Goal: Entertainment & Leisure: Browse casually

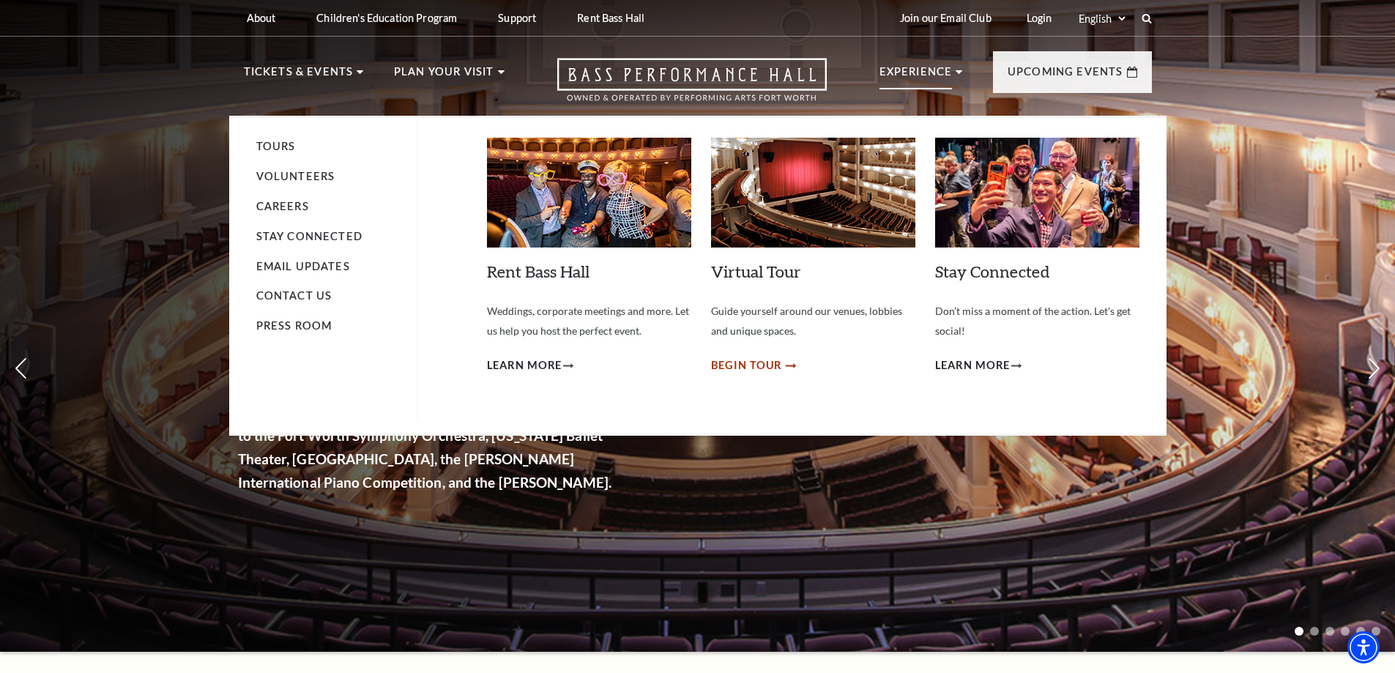
click at [742, 371] on span "Begin Tour" at bounding box center [747, 366] width 72 height 18
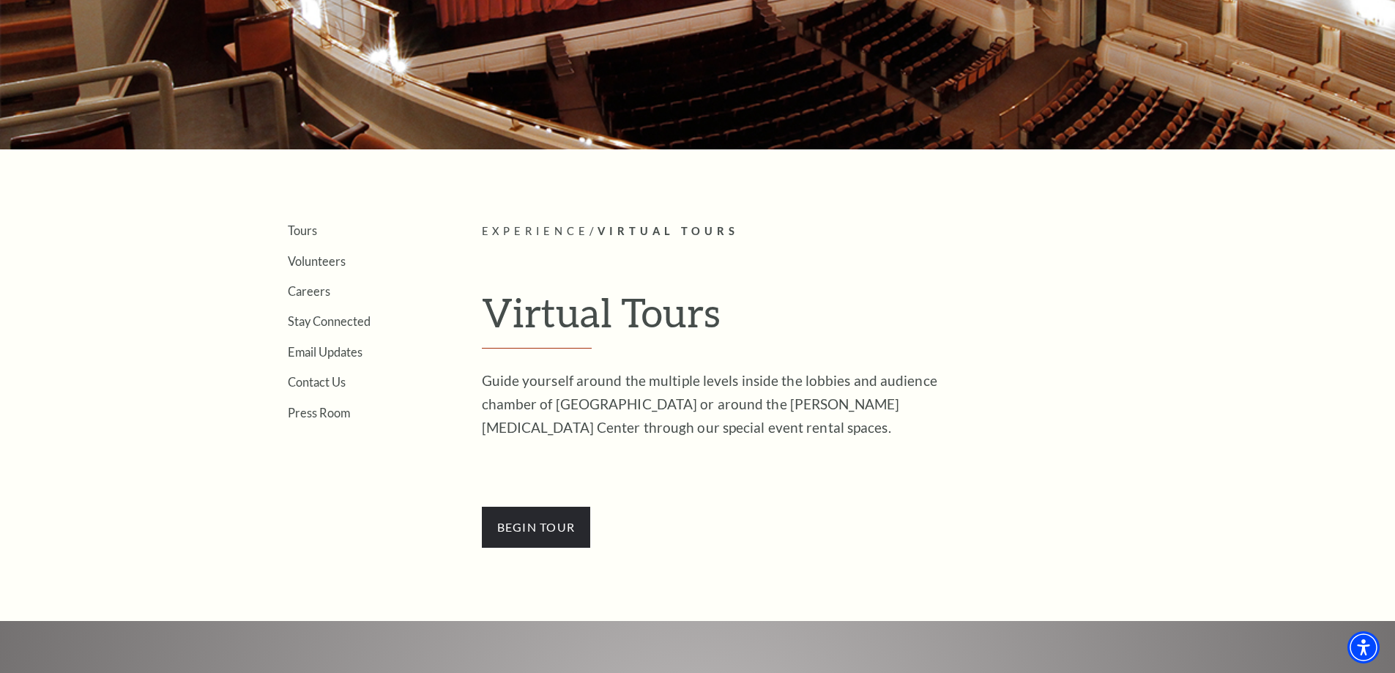
scroll to position [220, 0]
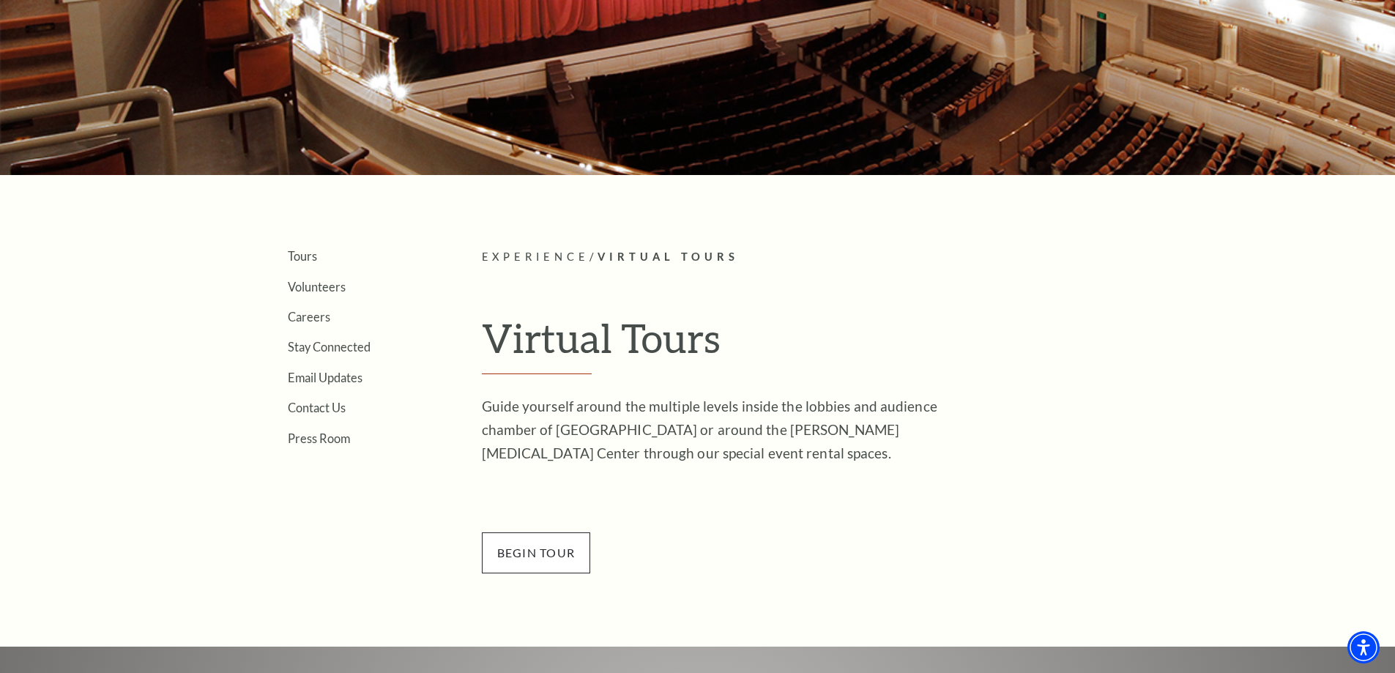
click at [523, 565] on span "BEGin Tour" at bounding box center [536, 552] width 109 height 41
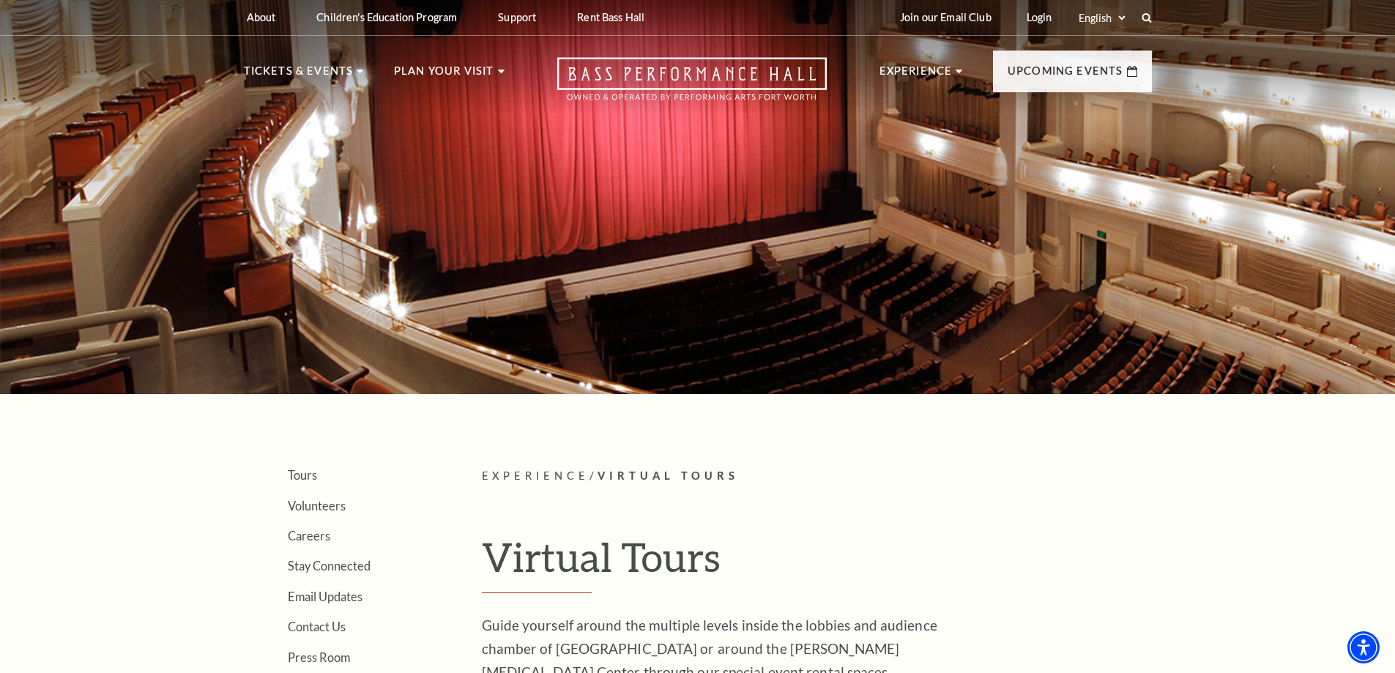
scroll to position [0, 0]
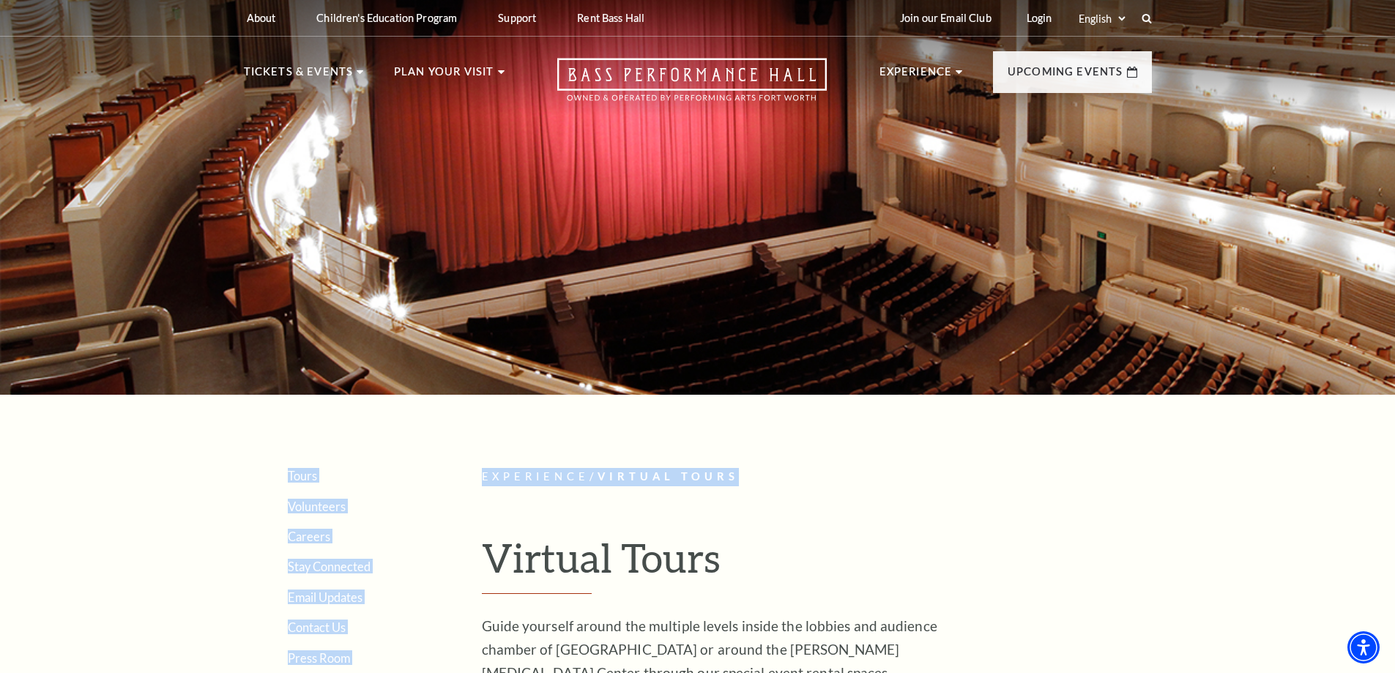
drag, startPoint x: 902, startPoint y: 305, endPoint x: 794, endPoint y: 368, distance: 124.7
click at [794, 376] on div at bounding box center [697, 193] width 1395 height 404
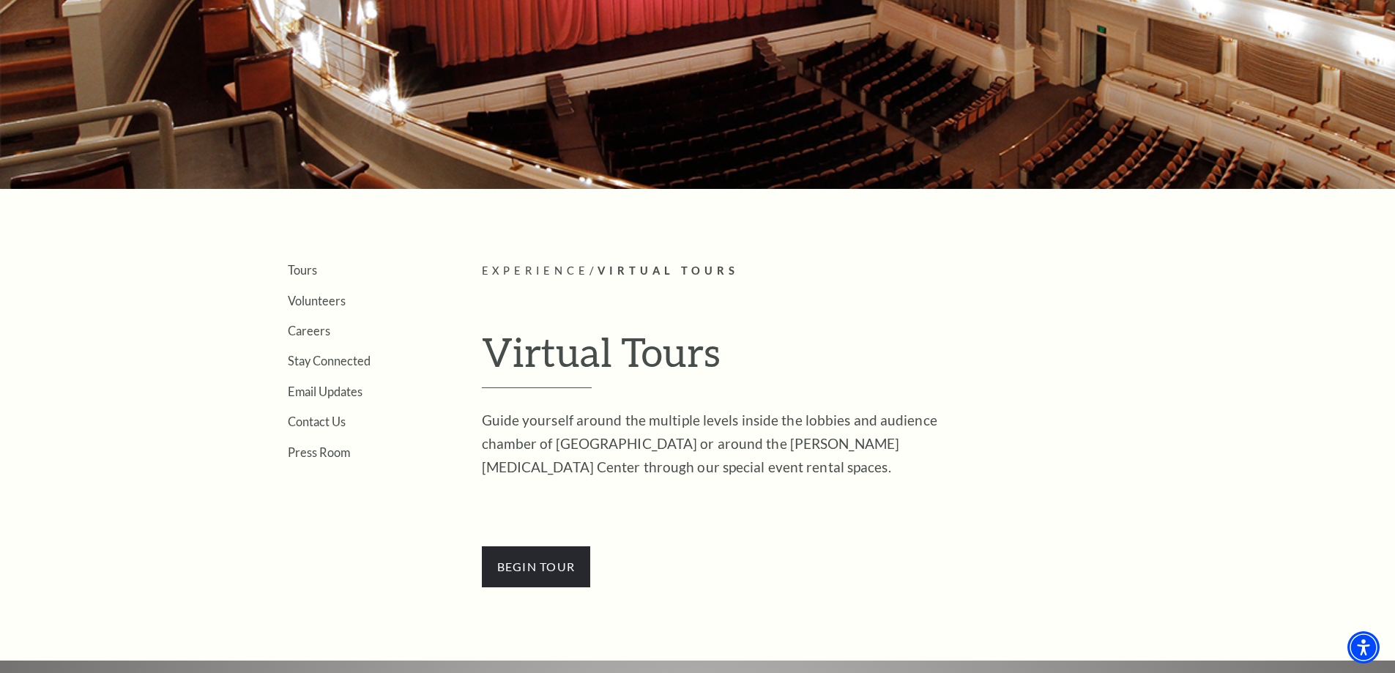
scroll to position [188, 0]
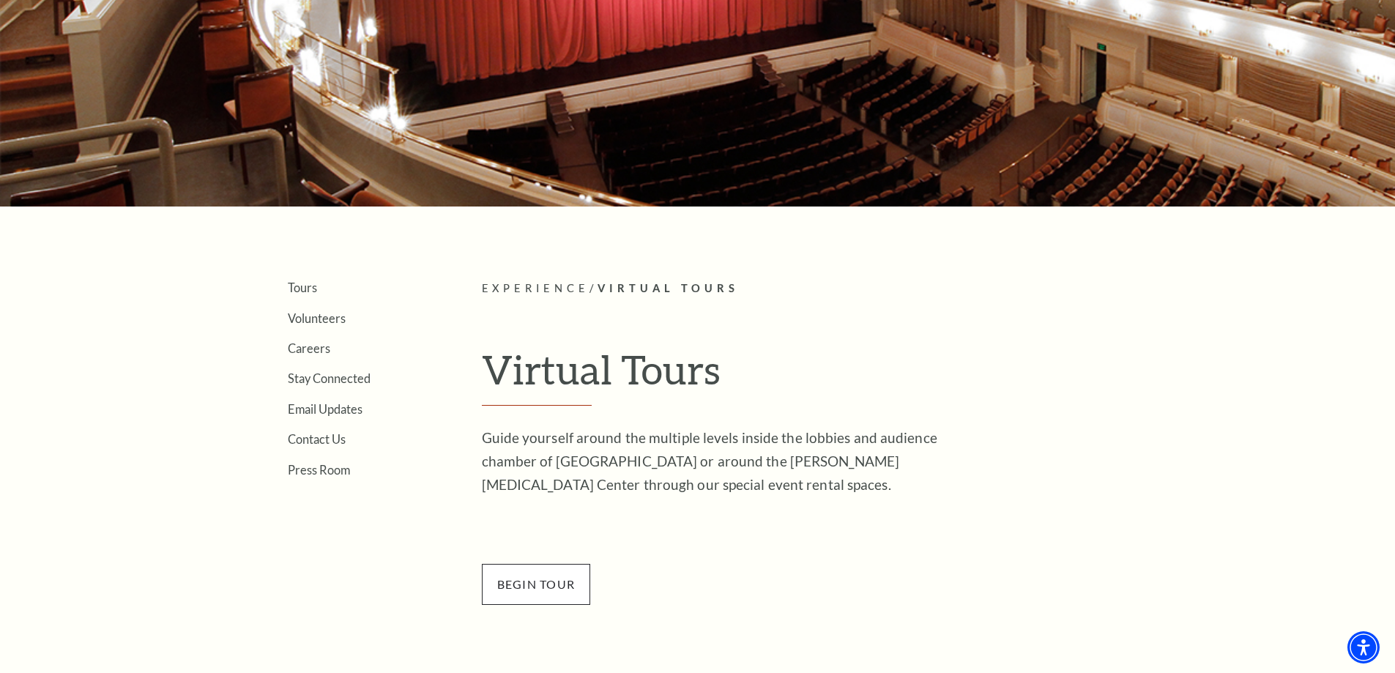
click at [527, 586] on span "BEGin Tour" at bounding box center [536, 584] width 109 height 41
click at [579, 578] on span "BEGin Tour" at bounding box center [536, 584] width 109 height 41
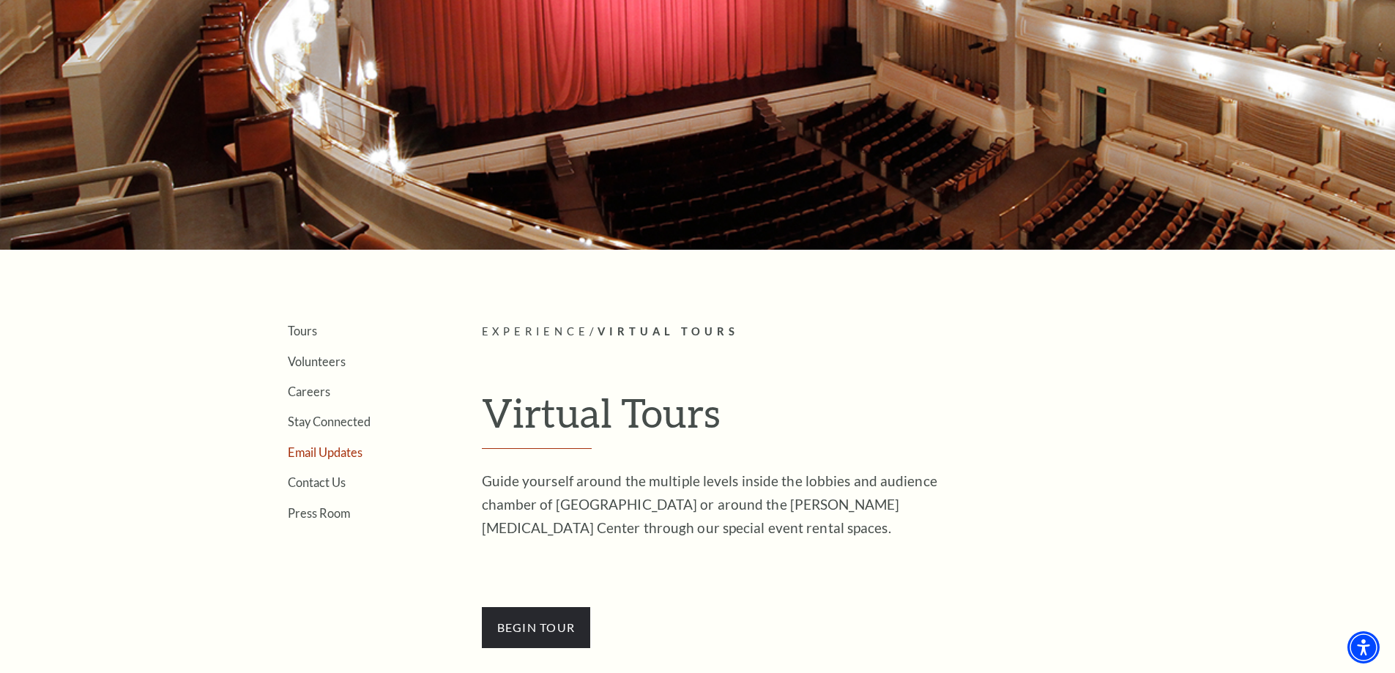
scroll to position [146, 0]
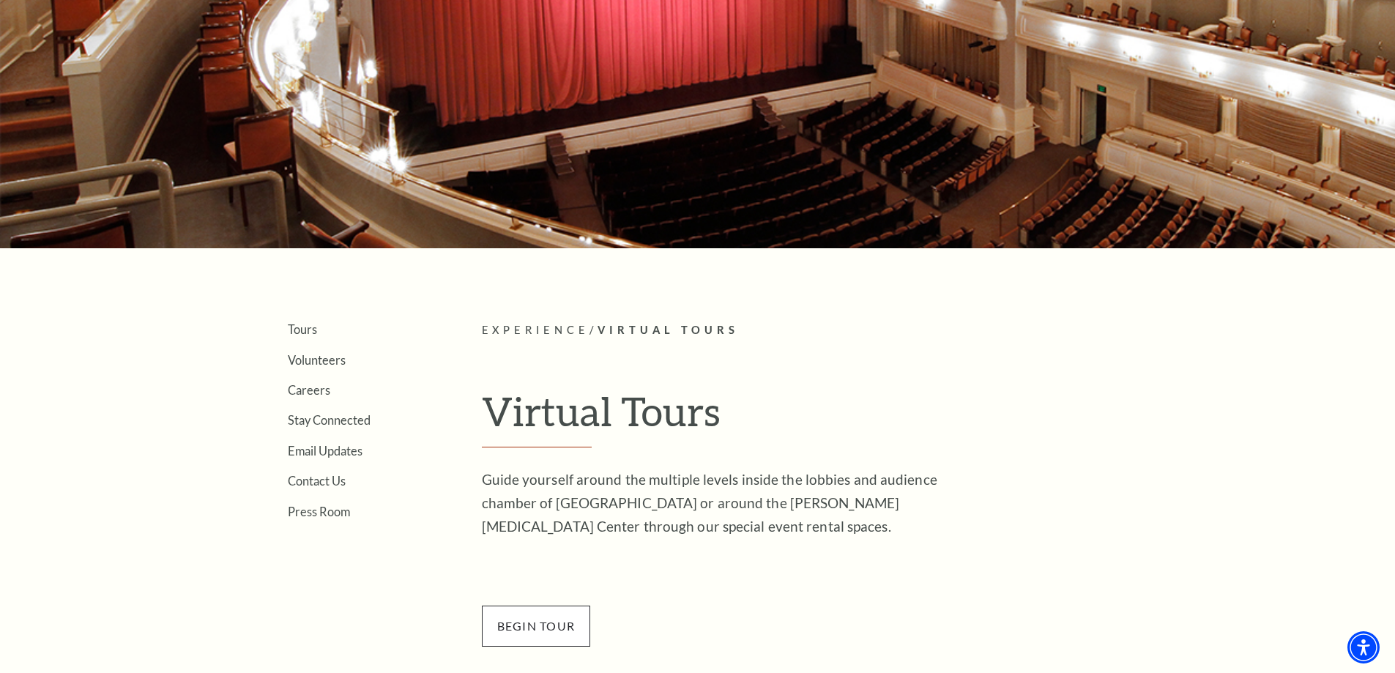
click at [543, 624] on span "BEGin Tour" at bounding box center [536, 626] width 109 height 41
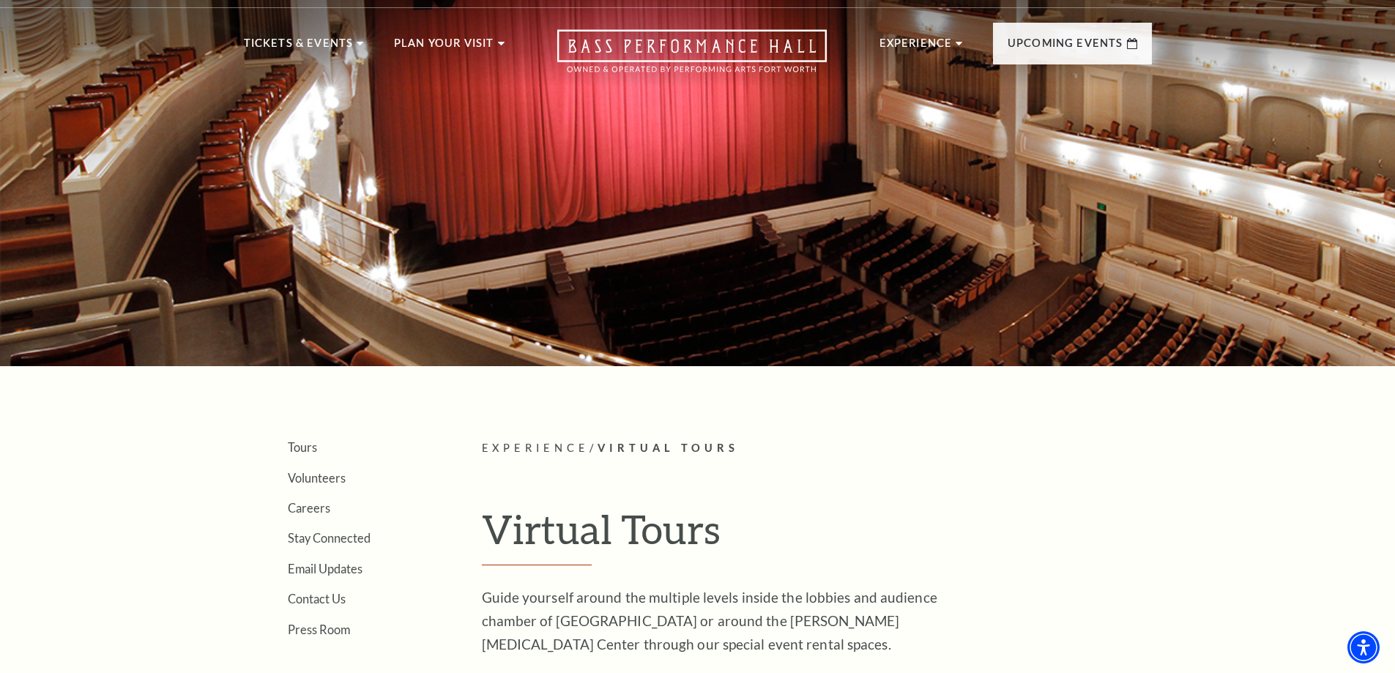
scroll to position [0, 0]
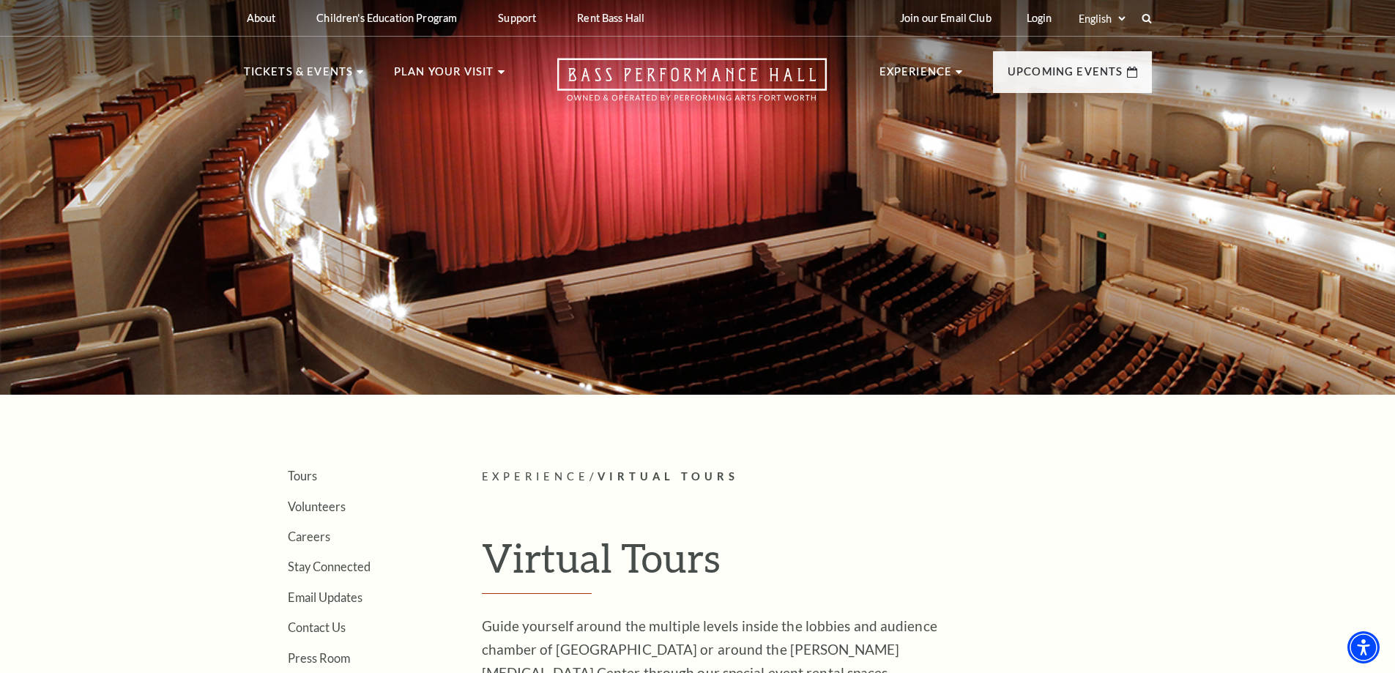
drag, startPoint x: 837, startPoint y: 272, endPoint x: 754, endPoint y: 156, distance: 142.9
click at [754, 227] on div at bounding box center [697, 193] width 1395 height 404
